Goal: Task Accomplishment & Management: Manage account settings

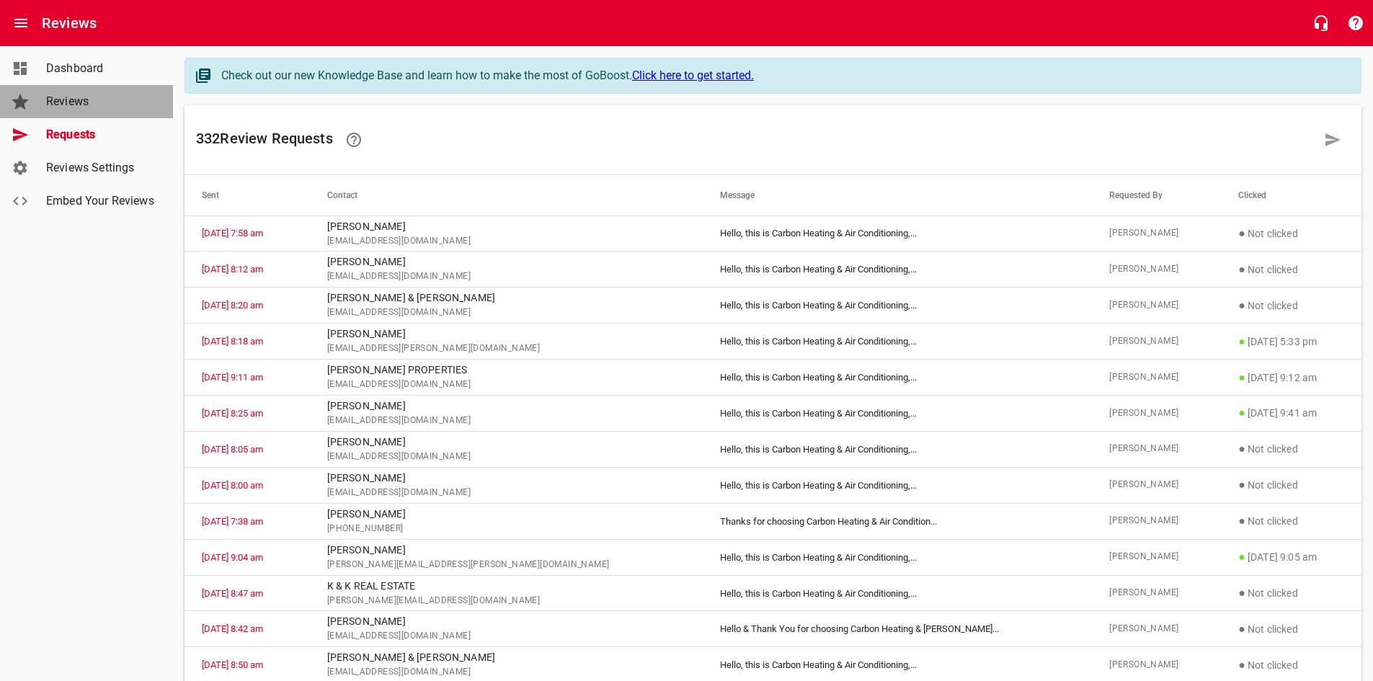
click at [80, 100] on span "Reviews" at bounding box center [101, 101] width 110 height 17
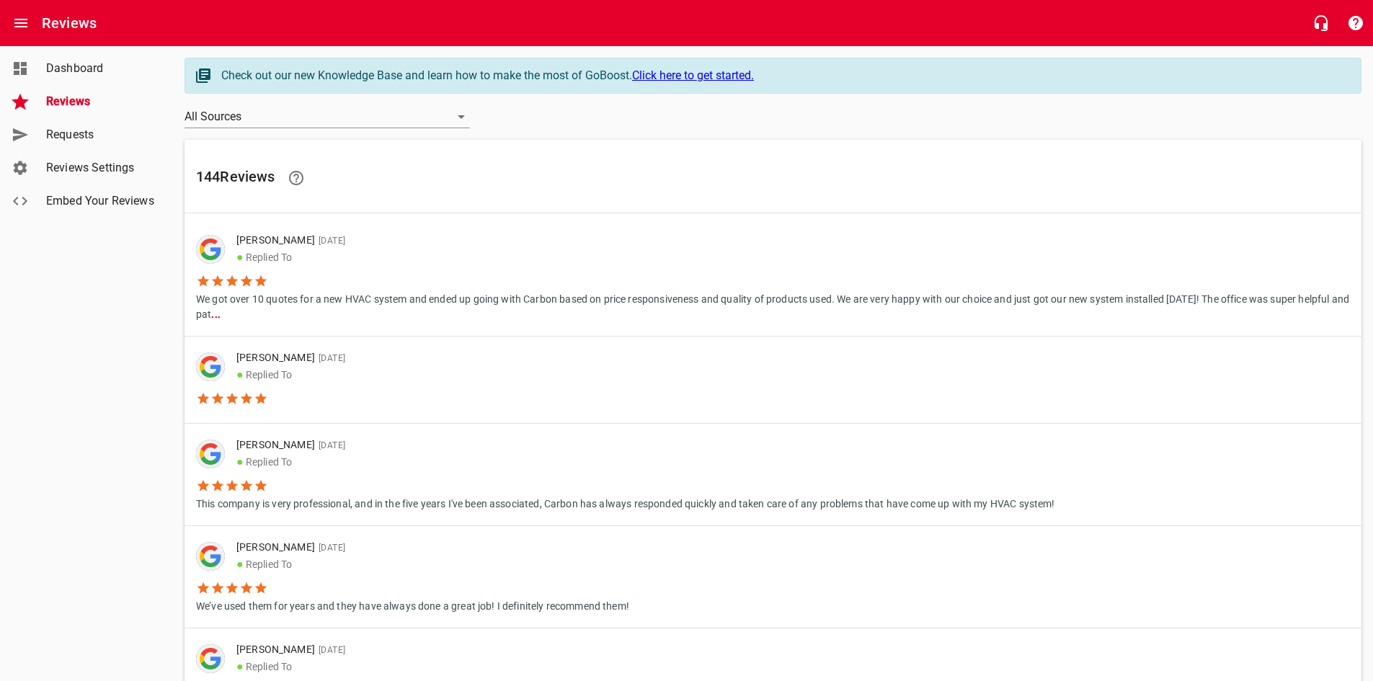
click at [89, 136] on span "Requests" at bounding box center [101, 134] width 110 height 17
